Goal: Information Seeking & Learning: Compare options

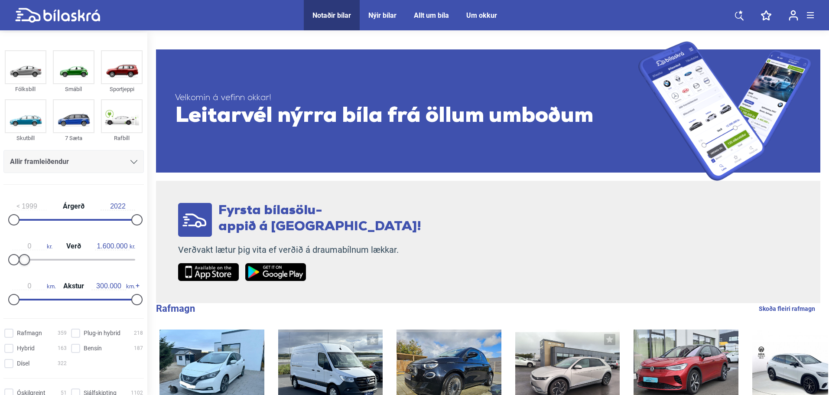
type input "1.500.000"
drag, startPoint x: 136, startPoint y: 256, endPoint x: 25, endPoint y: 256, distance: 110.9
click at [25, 256] on div at bounding box center [22, 259] width 11 height 11
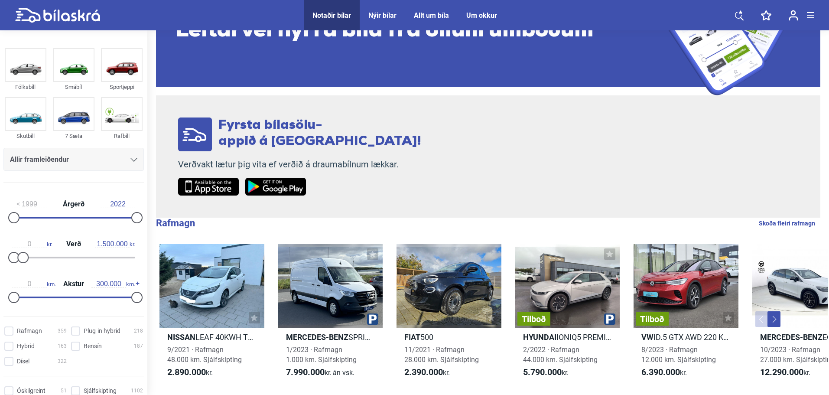
scroll to position [87, 0]
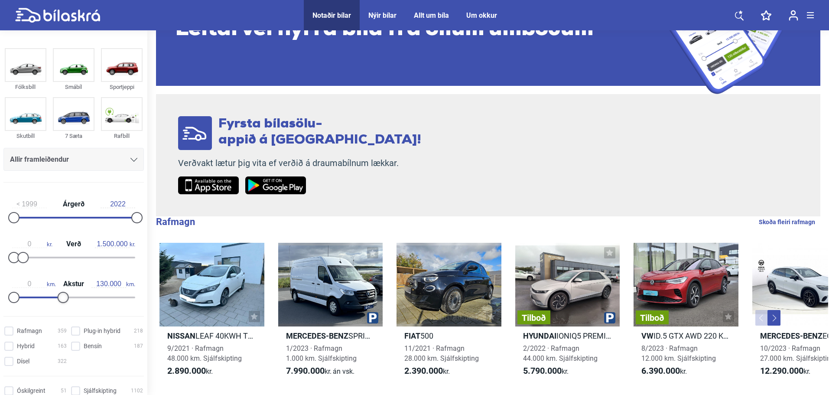
type input "140.000"
drag, startPoint x: 133, startPoint y: 298, endPoint x: 67, endPoint y: 297, distance: 65.8
click at [67, 297] on div at bounding box center [71, 297] width 11 height 11
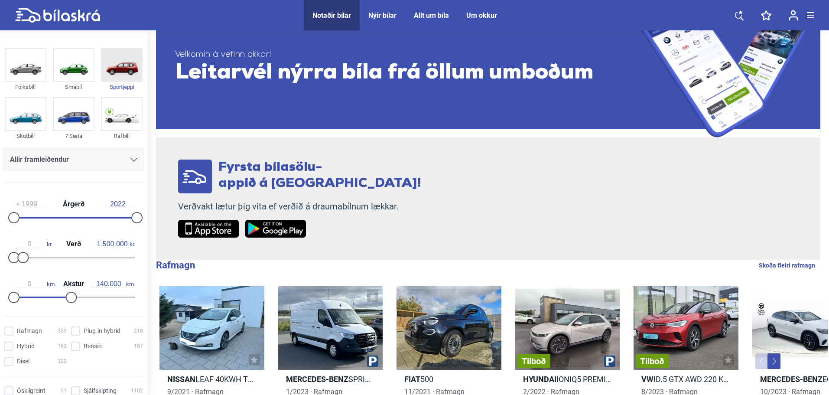
click at [120, 64] on img at bounding box center [122, 65] width 40 height 32
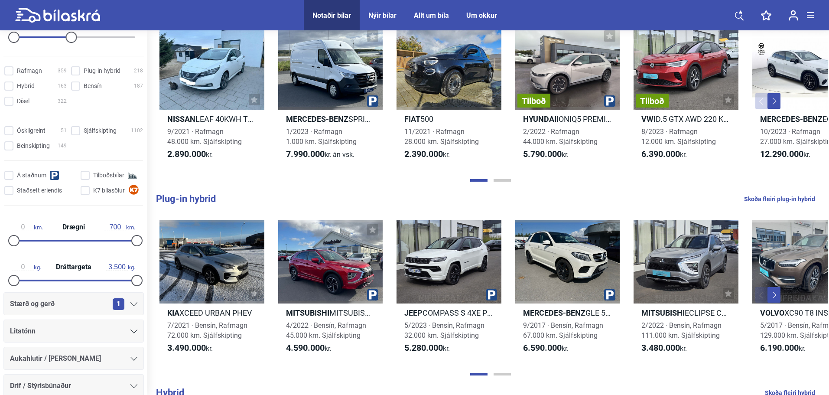
scroll to position [360, 0]
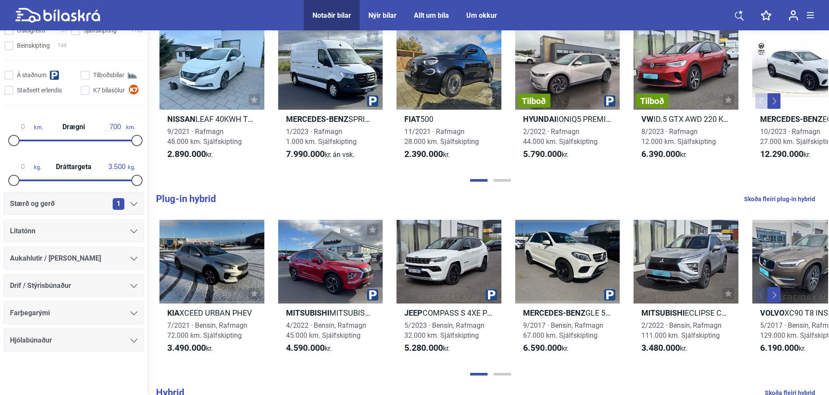
click at [117, 202] on span "1" at bounding box center [119, 204] width 12 height 12
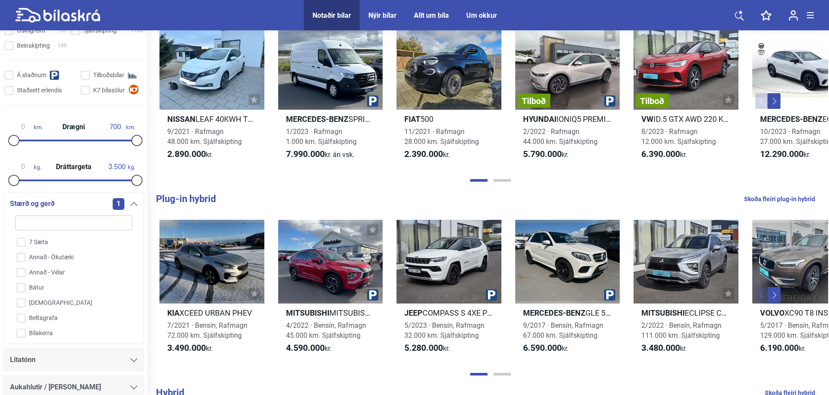
click at [117, 201] on span "1" at bounding box center [119, 204] width 12 height 12
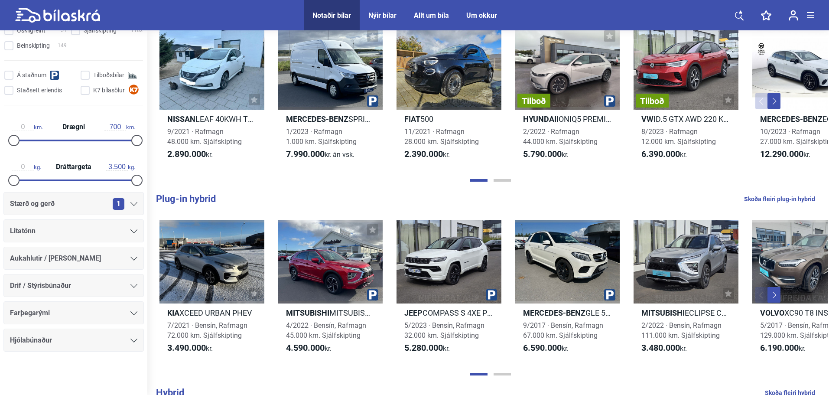
click at [45, 201] on span "Stærð og gerð" at bounding box center [32, 204] width 45 height 12
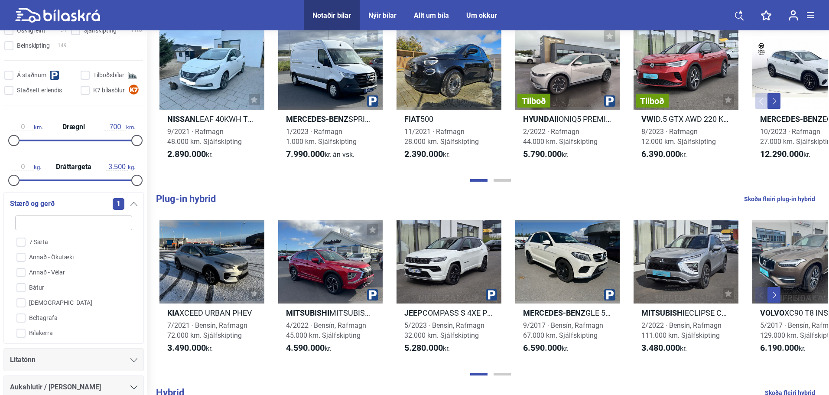
click at [45, 201] on span "Stærð og gerð" at bounding box center [32, 204] width 45 height 12
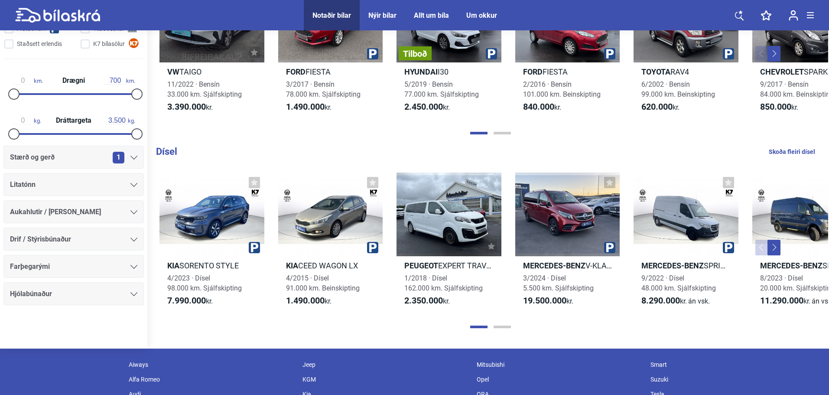
scroll to position [934, 0]
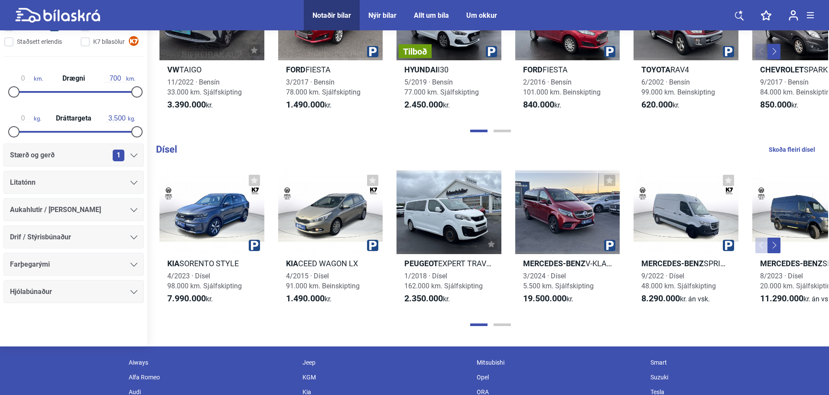
click at [505, 323] on div at bounding box center [489, 324] width 675 height 9
drag, startPoint x: 570, startPoint y: 334, endPoint x: 548, endPoint y: 273, distance: 64.1
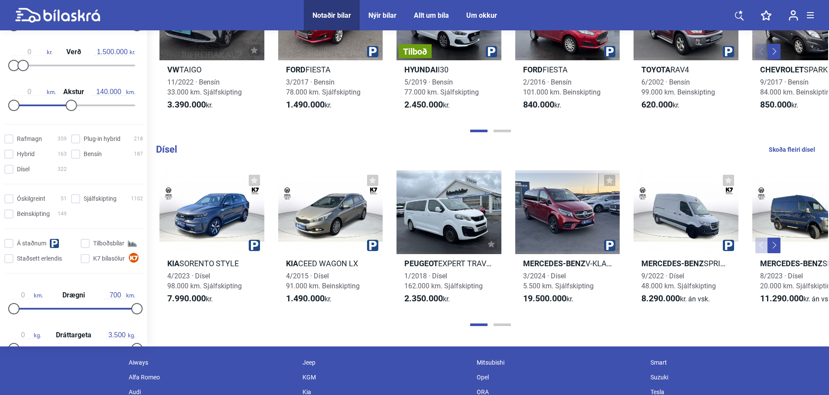
scroll to position [1064, 0]
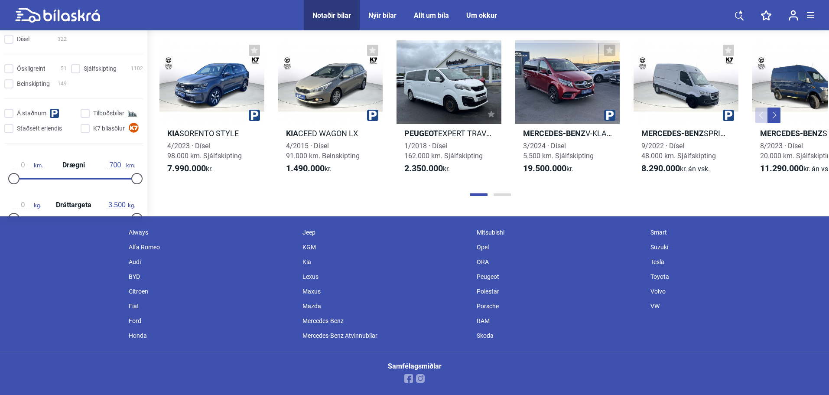
click at [501, 193] on div at bounding box center [489, 194] width 675 height 9
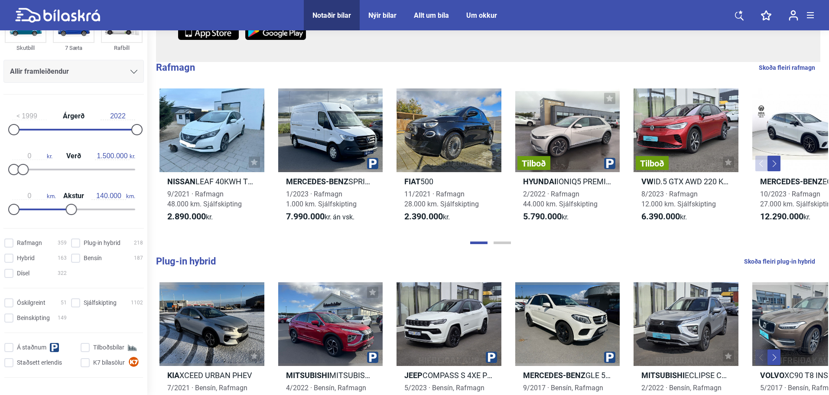
scroll to position [0, 0]
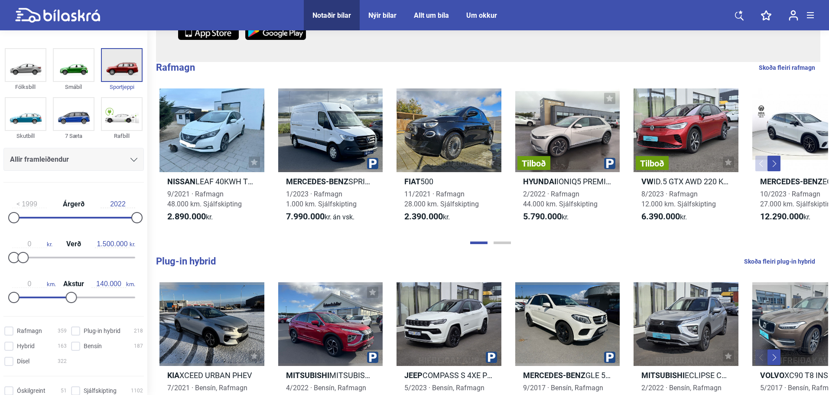
click at [110, 64] on img at bounding box center [122, 65] width 40 height 32
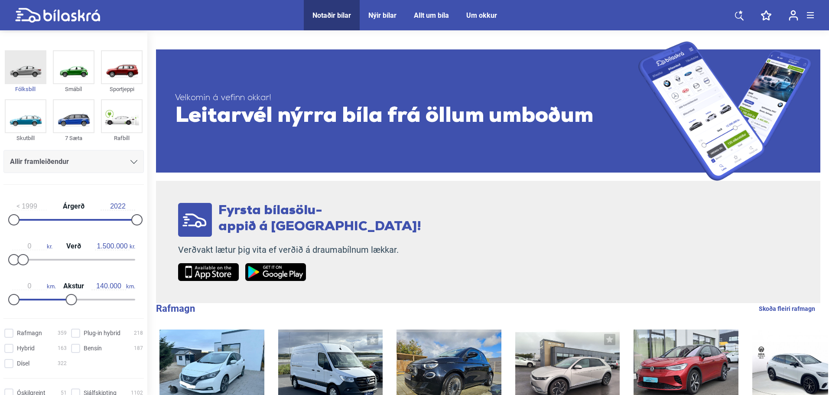
click at [33, 62] on img at bounding box center [26, 67] width 40 height 32
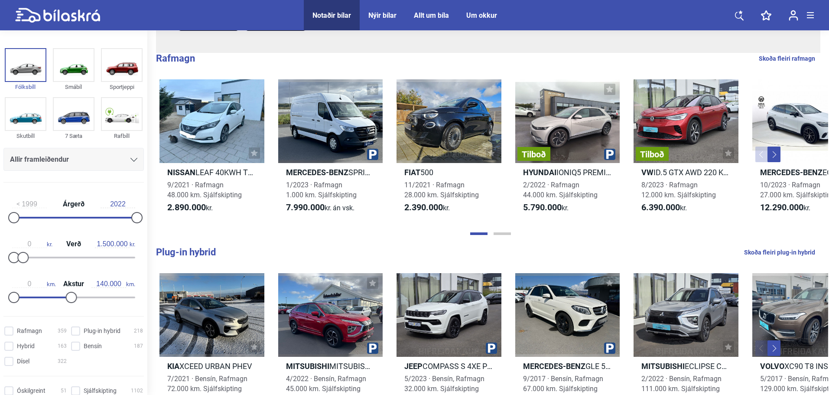
scroll to position [390, 0]
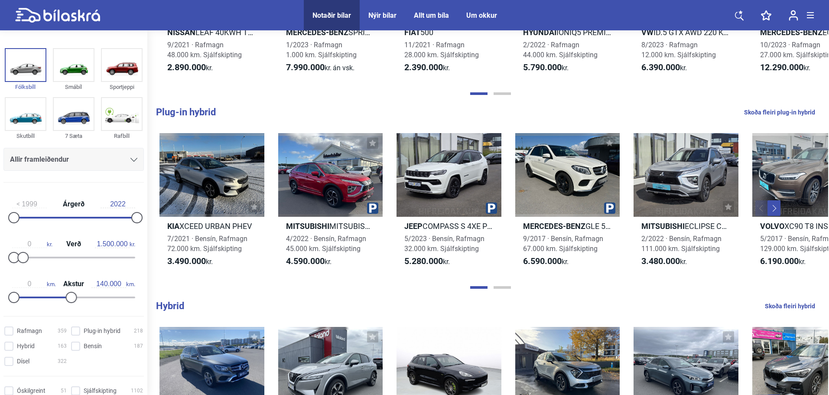
click at [18, 156] on span "Allir framleiðendur" at bounding box center [39, 159] width 59 height 12
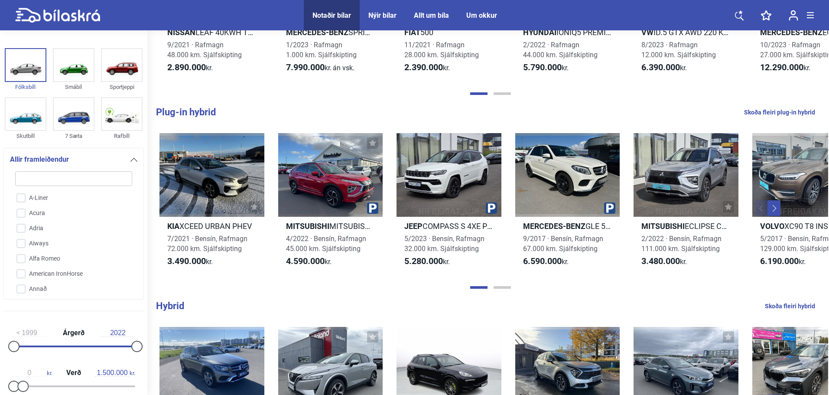
click at [19, 156] on span "Allir framleiðendur" at bounding box center [39, 159] width 59 height 12
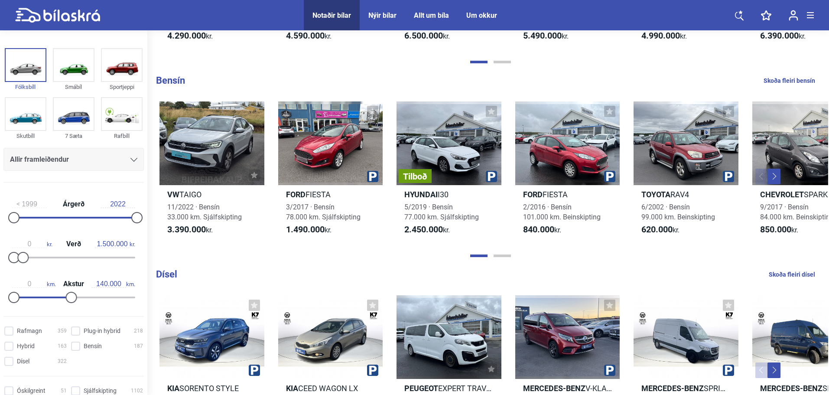
scroll to position [650, 0]
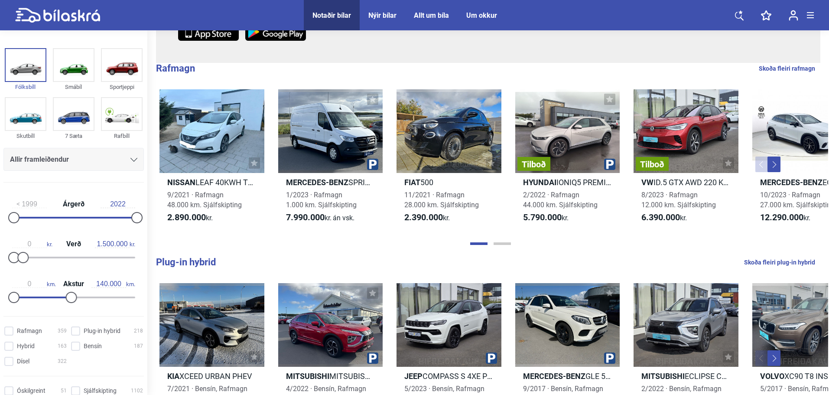
scroll to position [241, 0]
